Goal: Information Seeking & Learning: Learn about a topic

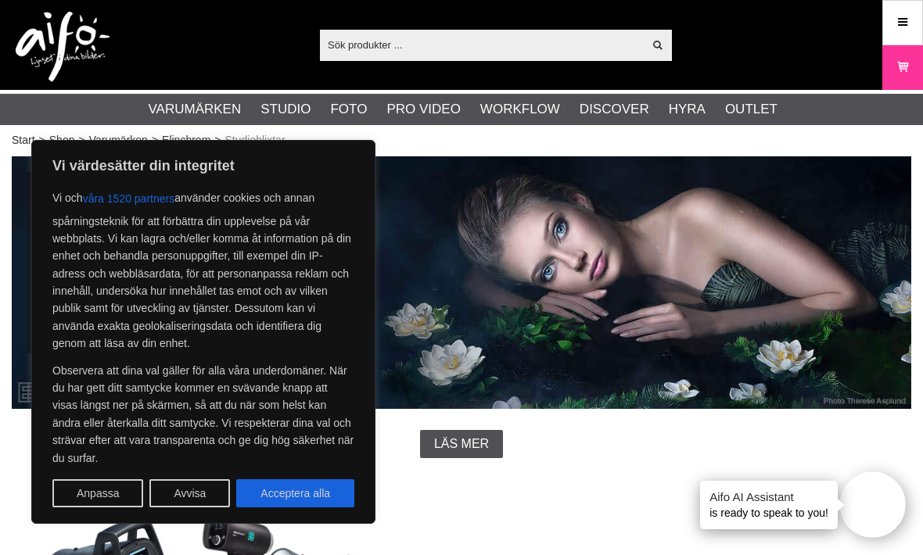
click at [196, 498] on button "Avvisa" at bounding box center [189, 494] width 81 height 28
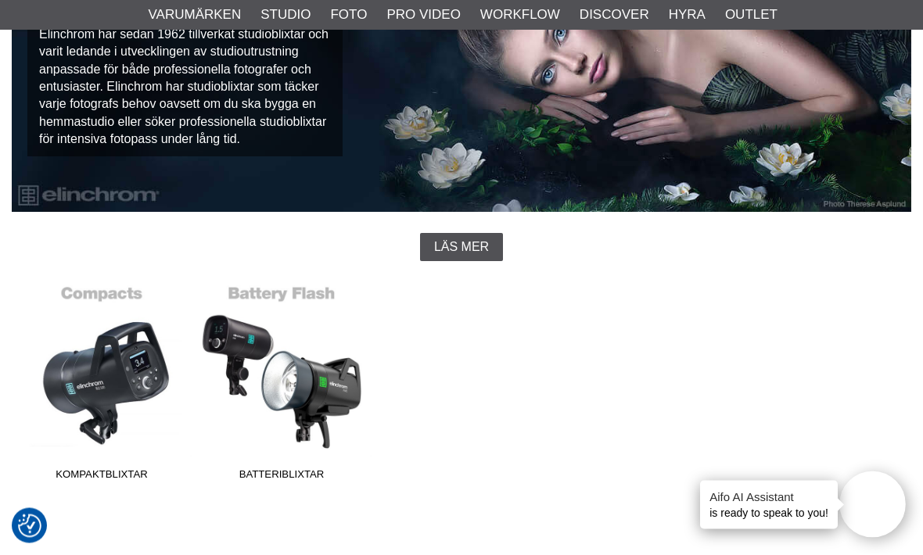
scroll to position [291, 0]
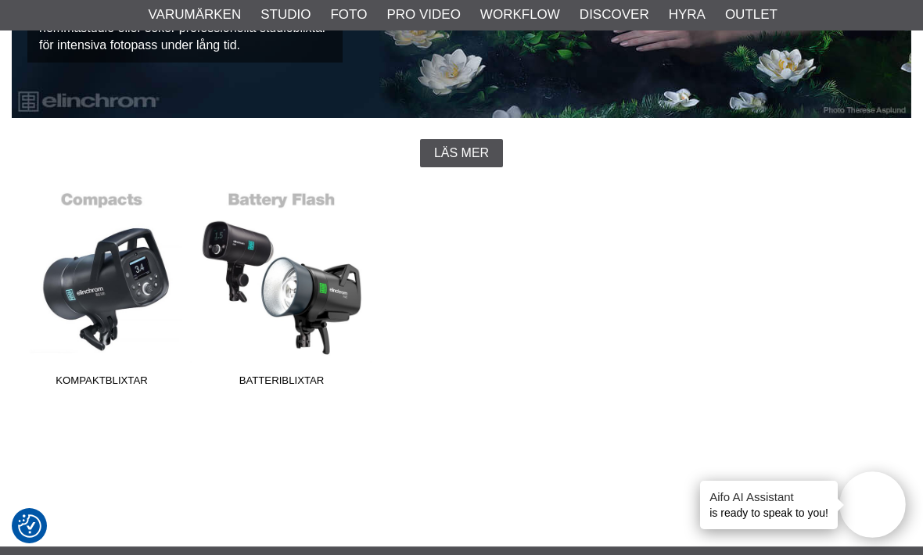
click at [311, 319] on link "Batteriblixtar" at bounding box center [282, 288] width 180 height 211
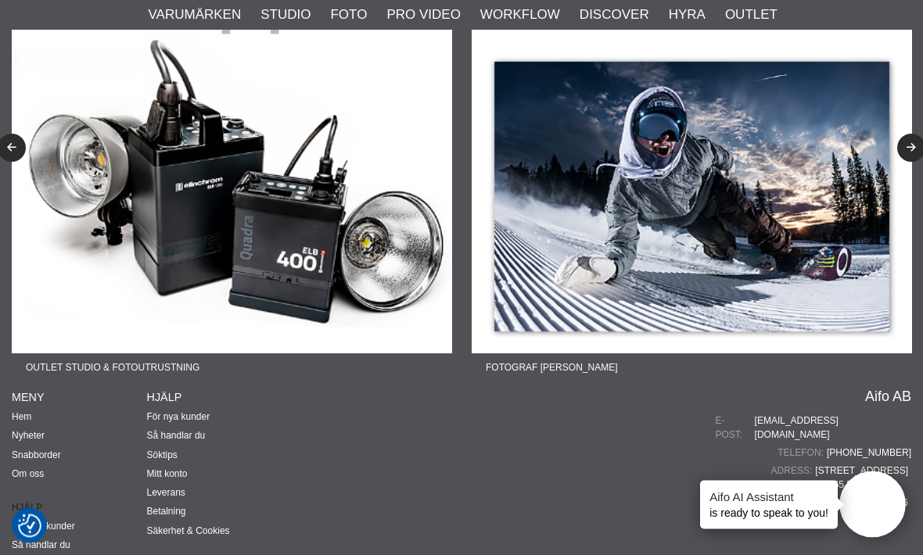
scroll to position [1213, 0]
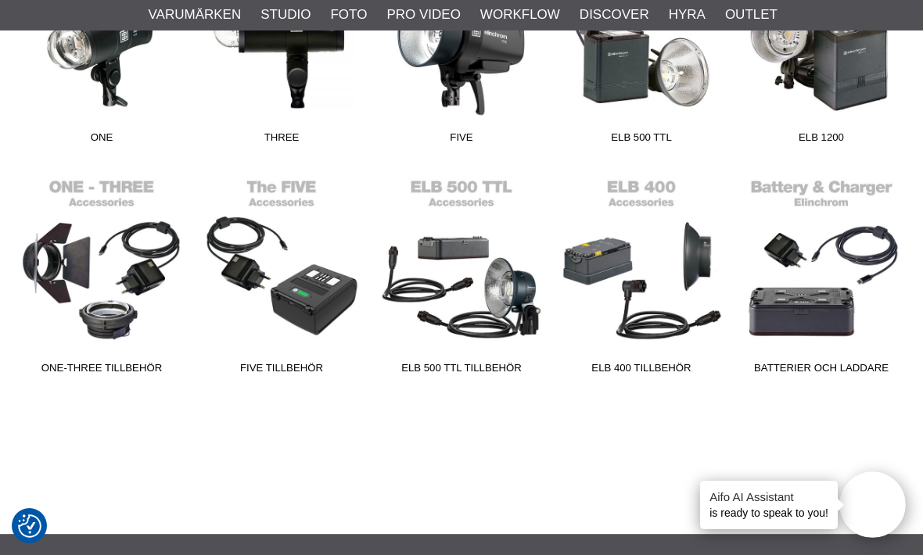
scroll to position [559, 0]
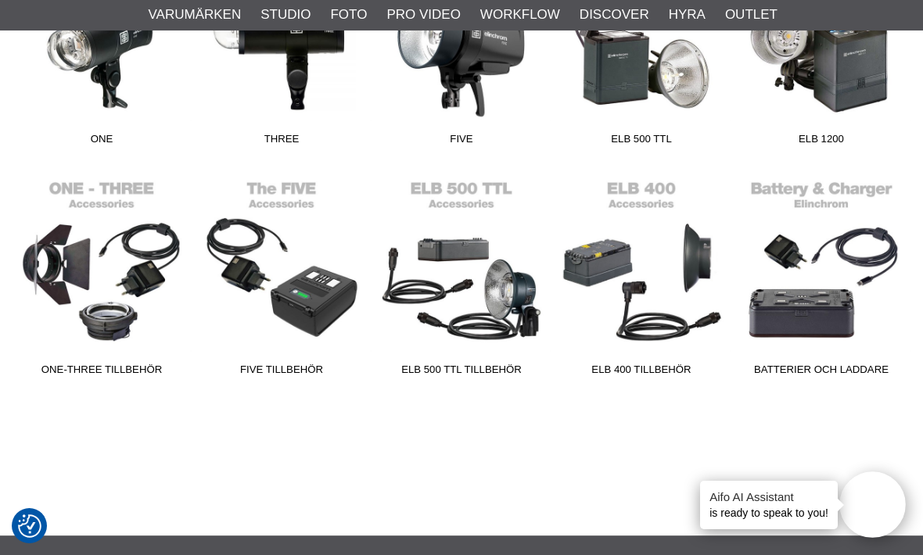
click at [474, 307] on link "ELB 500 TTL Tillbehör" at bounding box center [462, 277] width 180 height 211
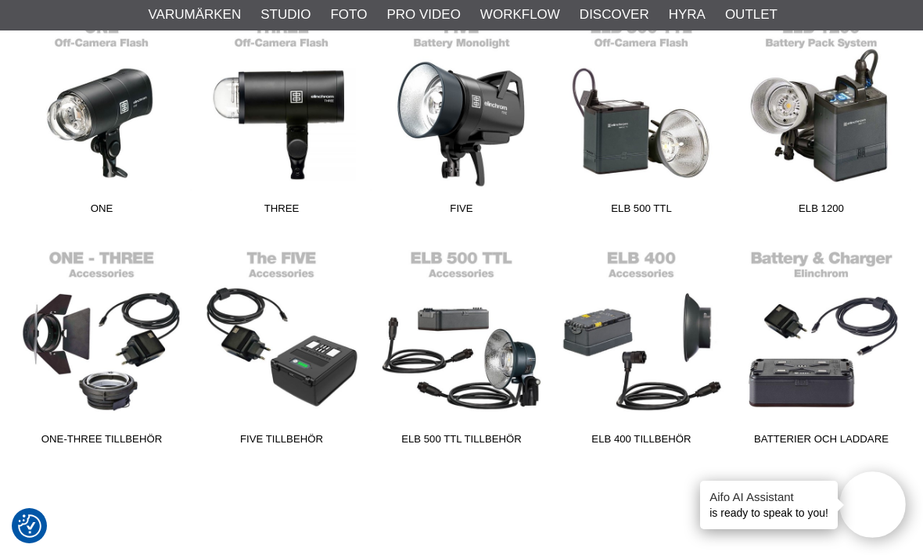
scroll to position [487, 0]
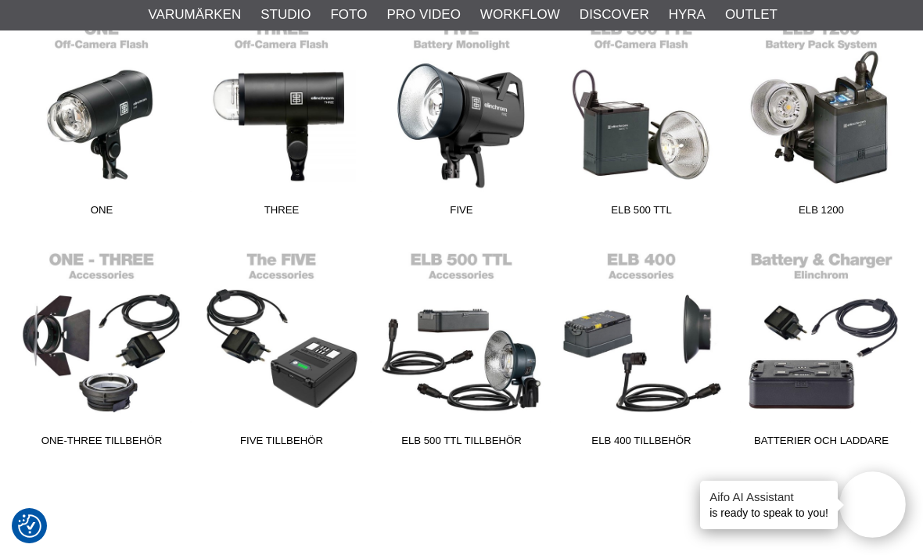
click at [466, 407] on link "ELB 500 TTL Tillbehör" at bounding box center [462, 348] width 180 height 211
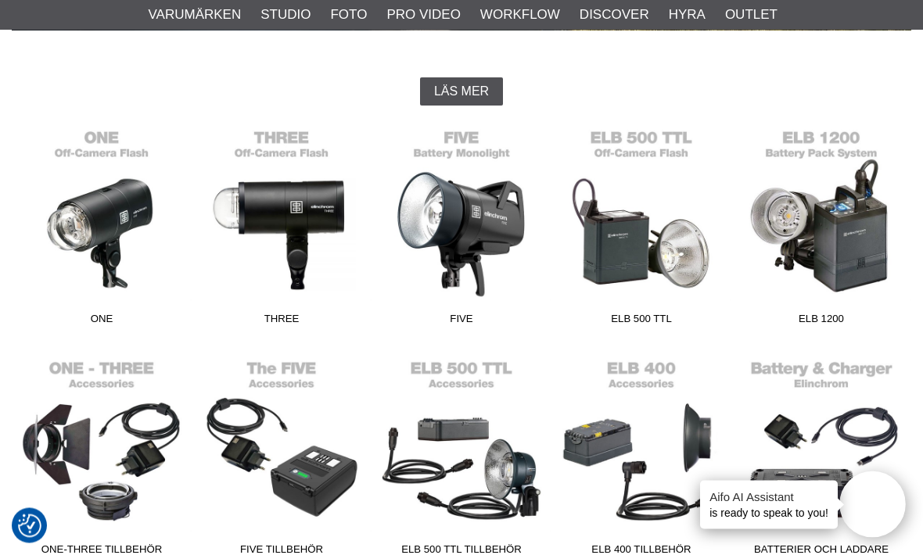
scroll to position [379, 0]
click at [652, 249] on link "ELB 500 TTL" at bounding box center [642, 226] width 180 height 211
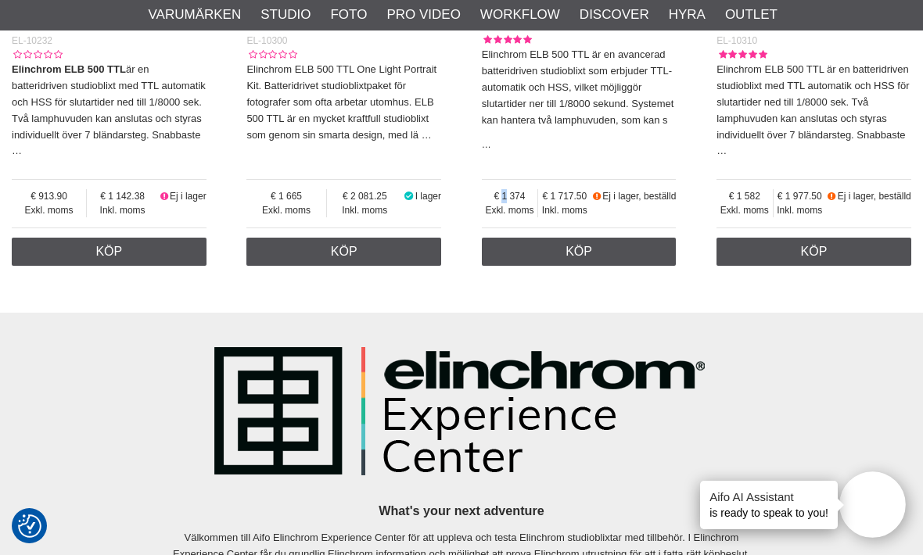
scroll to position [919, 0]
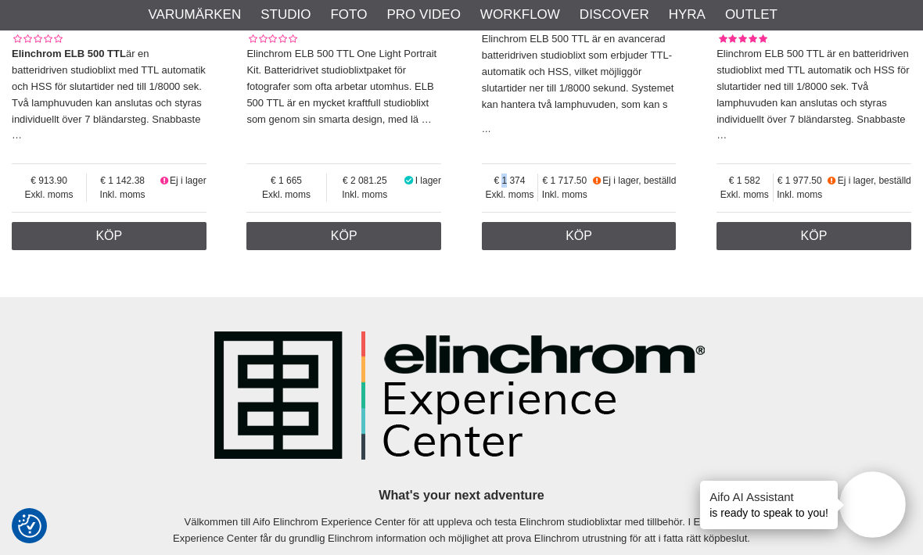
click at [623, 390] on img at bounding box center [461, 396] width 494 height 138
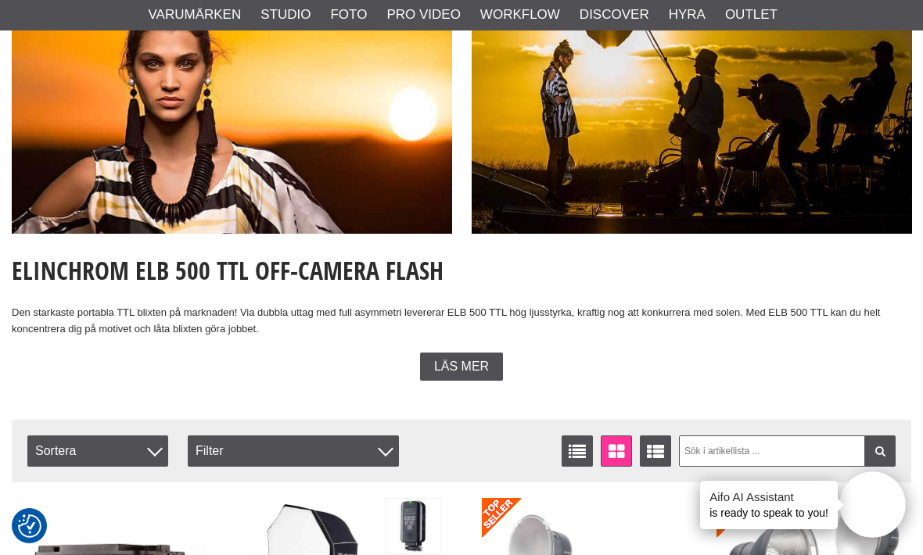
scroll to position [0, 0]
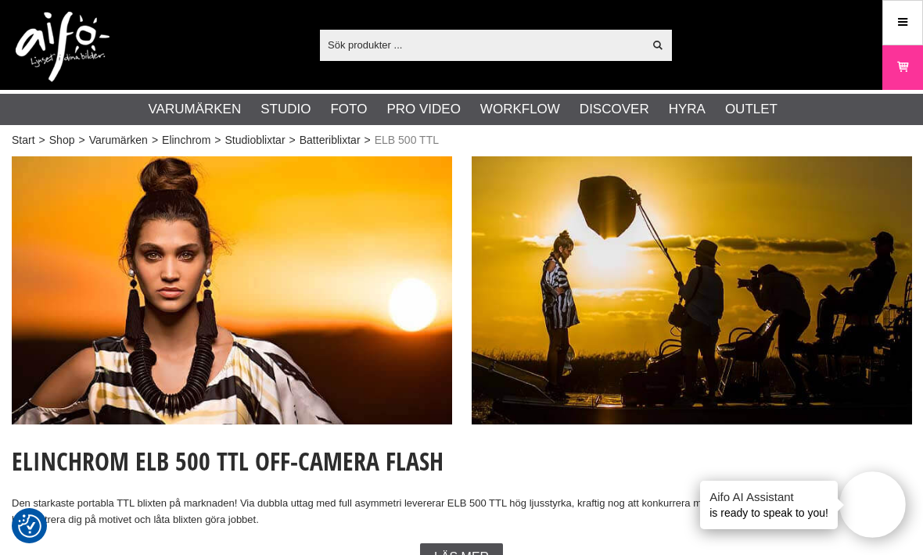
click at [903, 25] on icon at bounding box center [903, 22] width 14 height 17
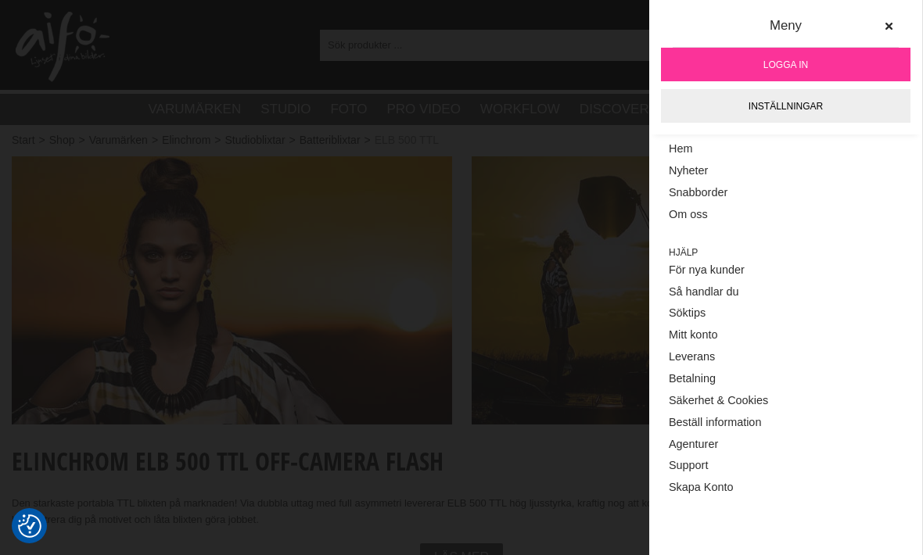
click at [866, 102] on link "Inställningar" at bounding box center [786, 106] width 250 height 34
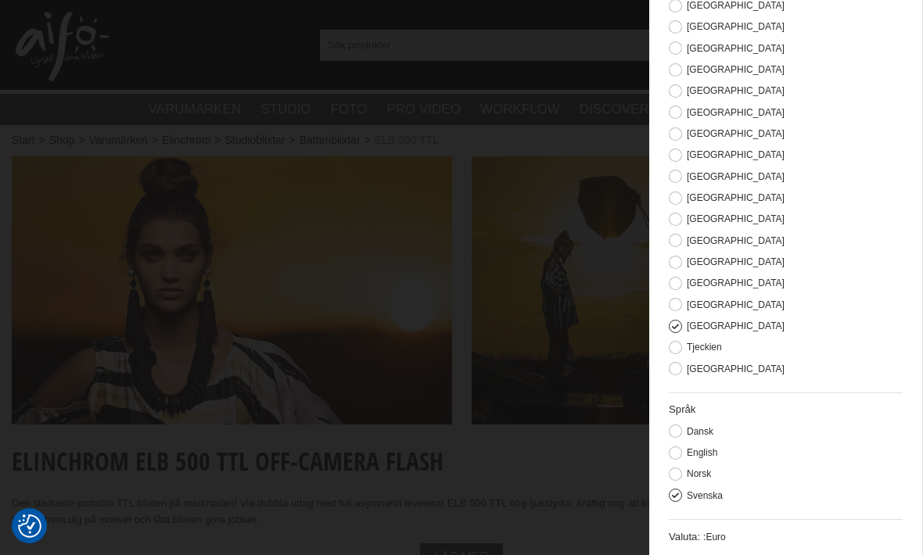
scroll to position [344, 0]
click at [714, 533] on span "Euro" at bounding box center [716, 538] width 20 height 11
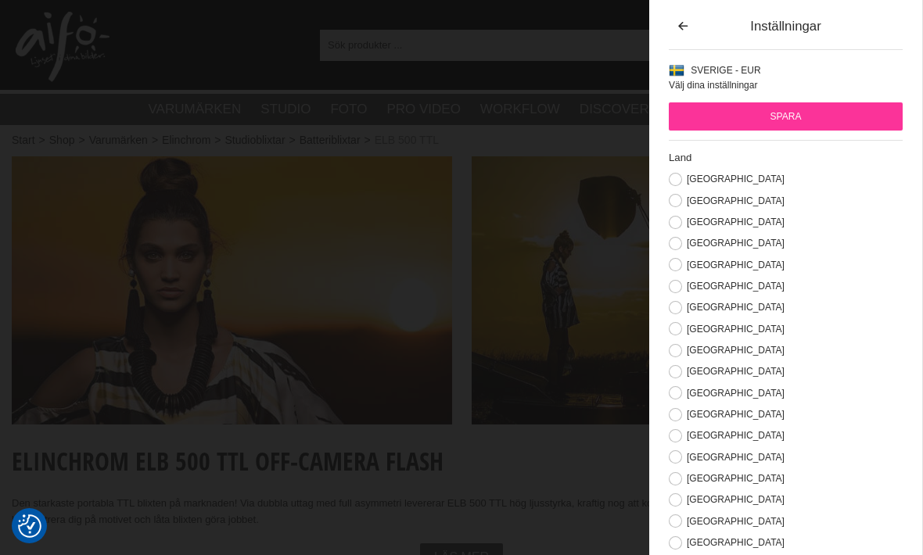
scroll to position [0, 0]
click at [717, 71] on span "Sverige - EUR" at bounding box center [726, 70] width 70 height 11
click at [687, 28] on icon "button" at bounding box center [682, 26] width 13 height 11
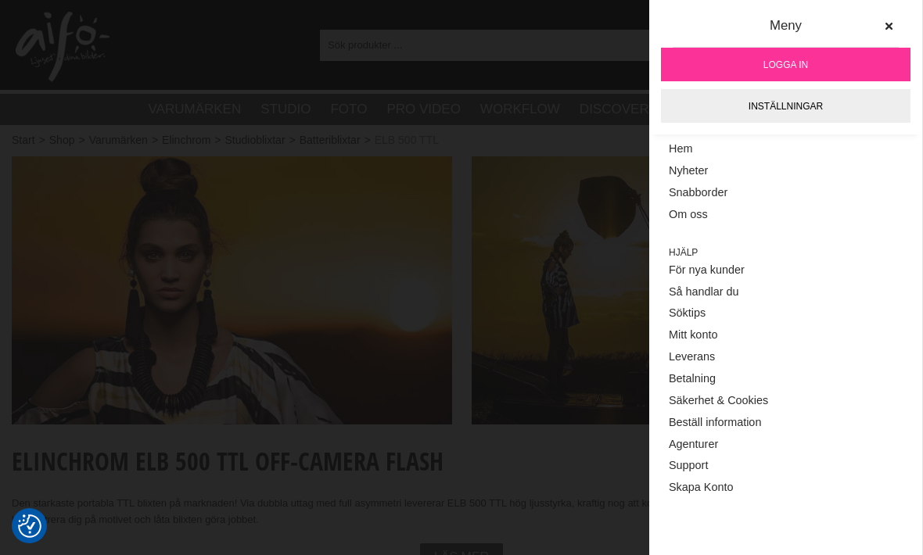
click at [73, 13] on div at bounding box center [461, 277] width 923 height 555
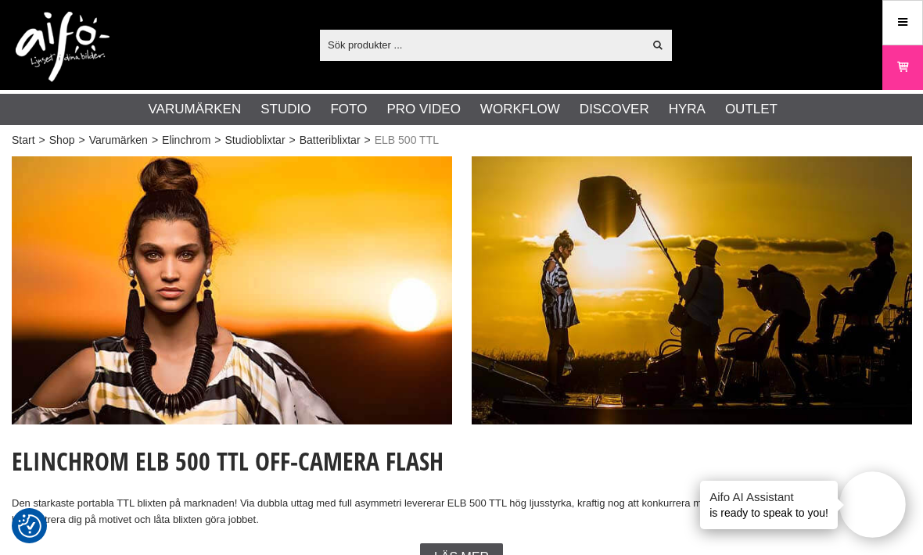
scroll to position [0, 2]
